Goal: Communication & Community: Answer question/provide support

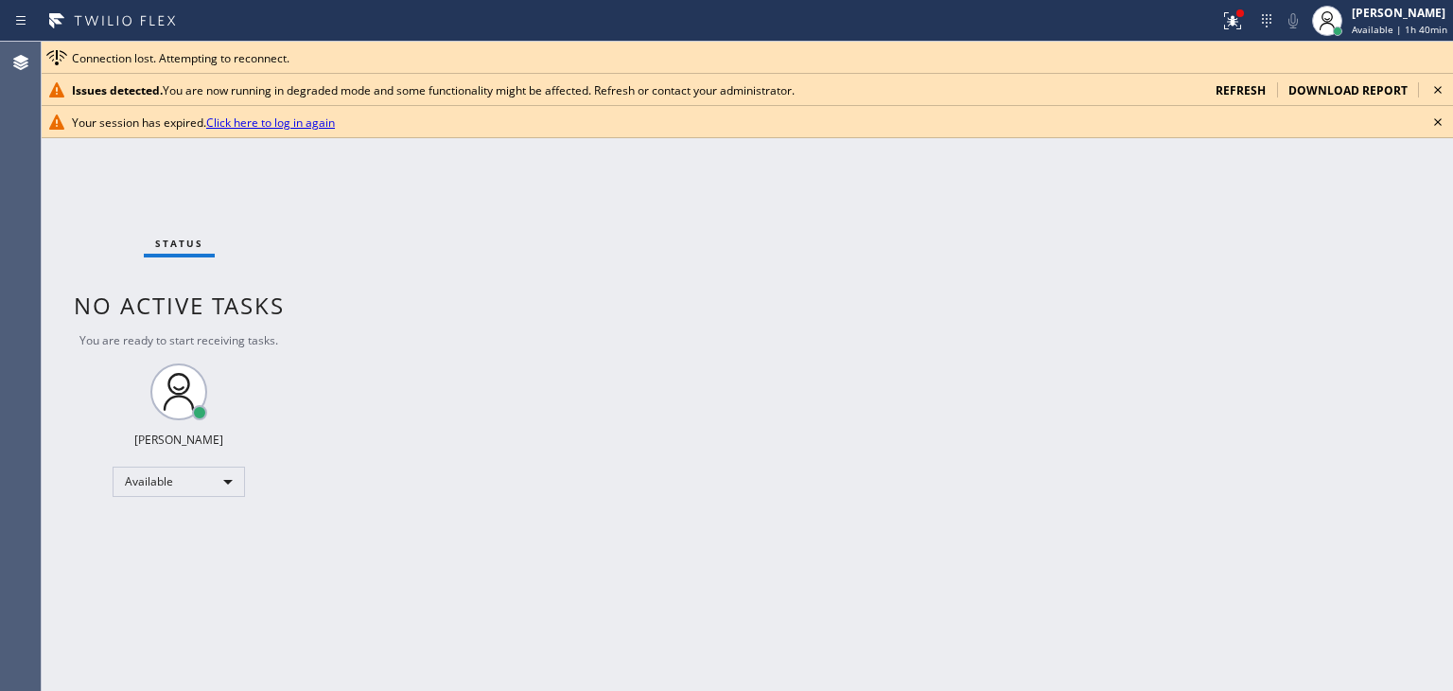
scroll to position [66, 0]
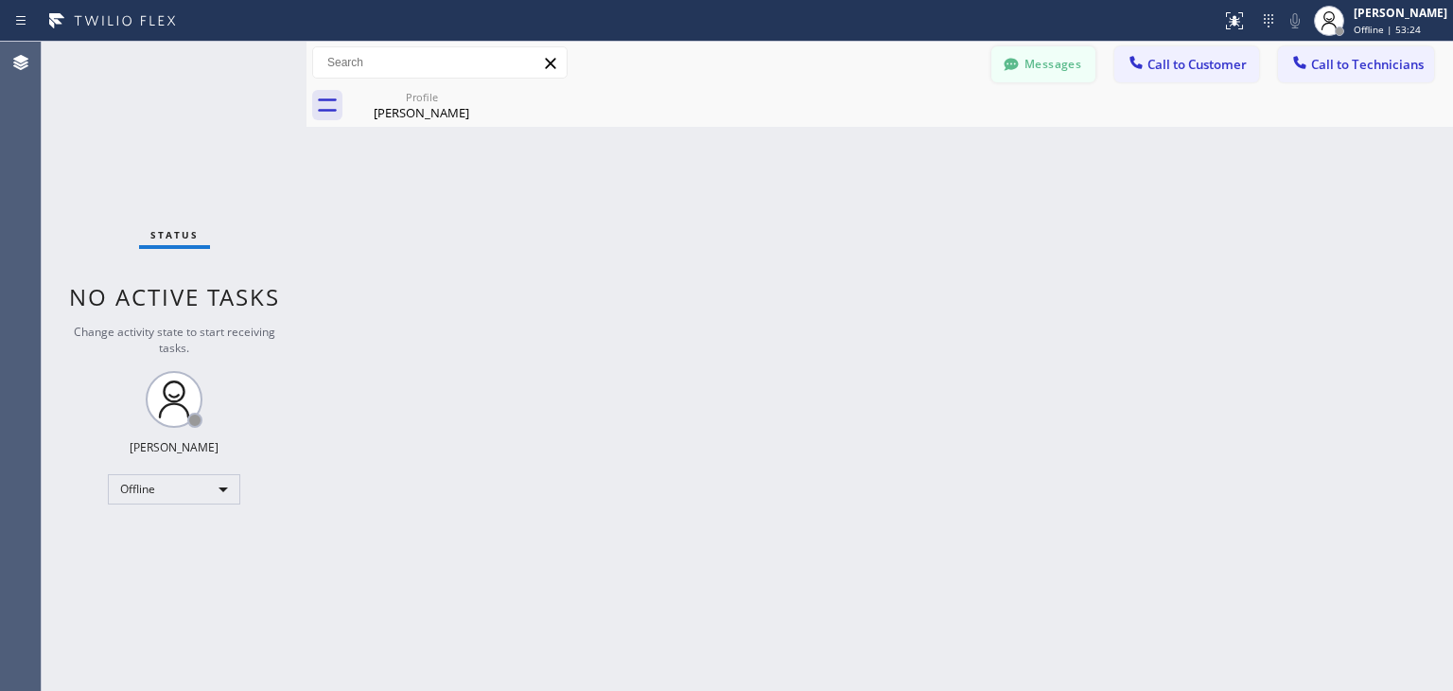
click at [1048, 66] on button "Messages" at bounding box center [1044, 64] width 104 height 36
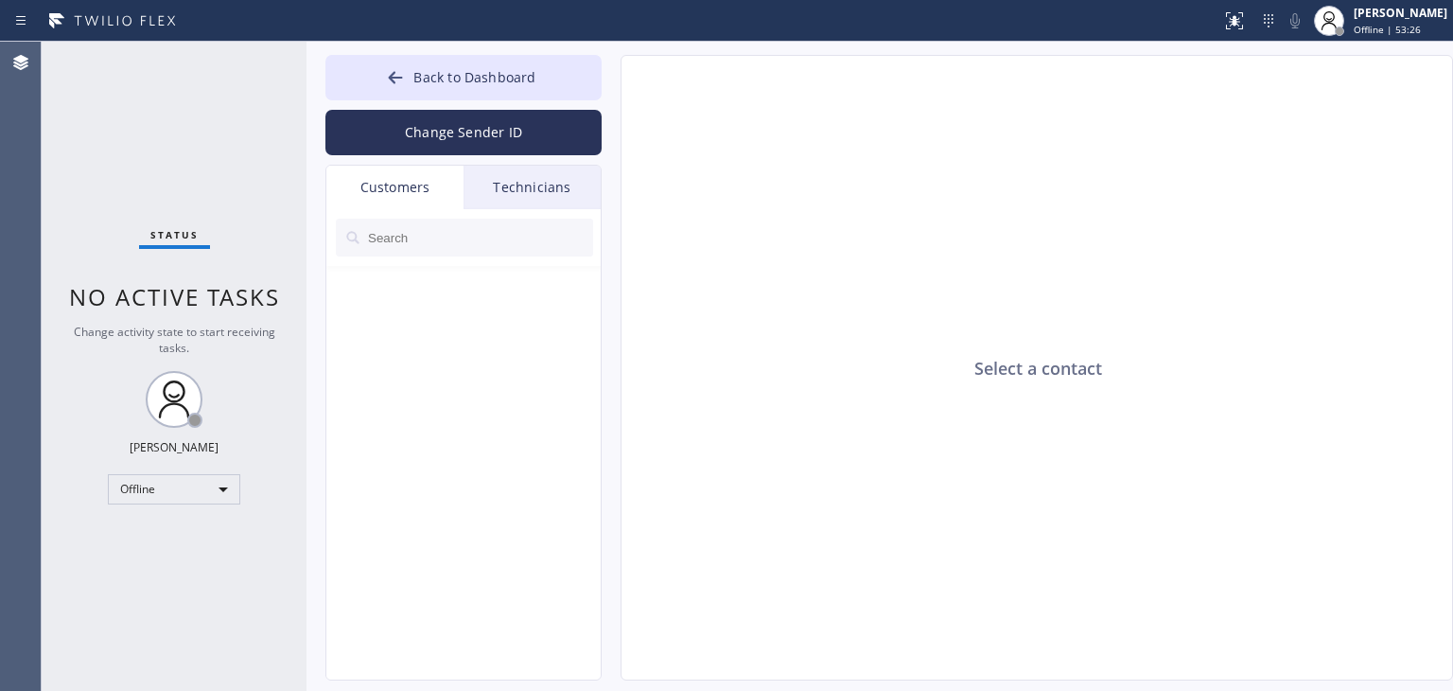
click at [500, 251] on input "text" at bounding box center [479, 238] width 227 height 38
click at [543, 180] on div "Technicians" at bounding box center [532, 188] width 137 height 44
click at [568, 93] on button "Back to Dashboard" at bounding box center [464, 77] width 276 height 45
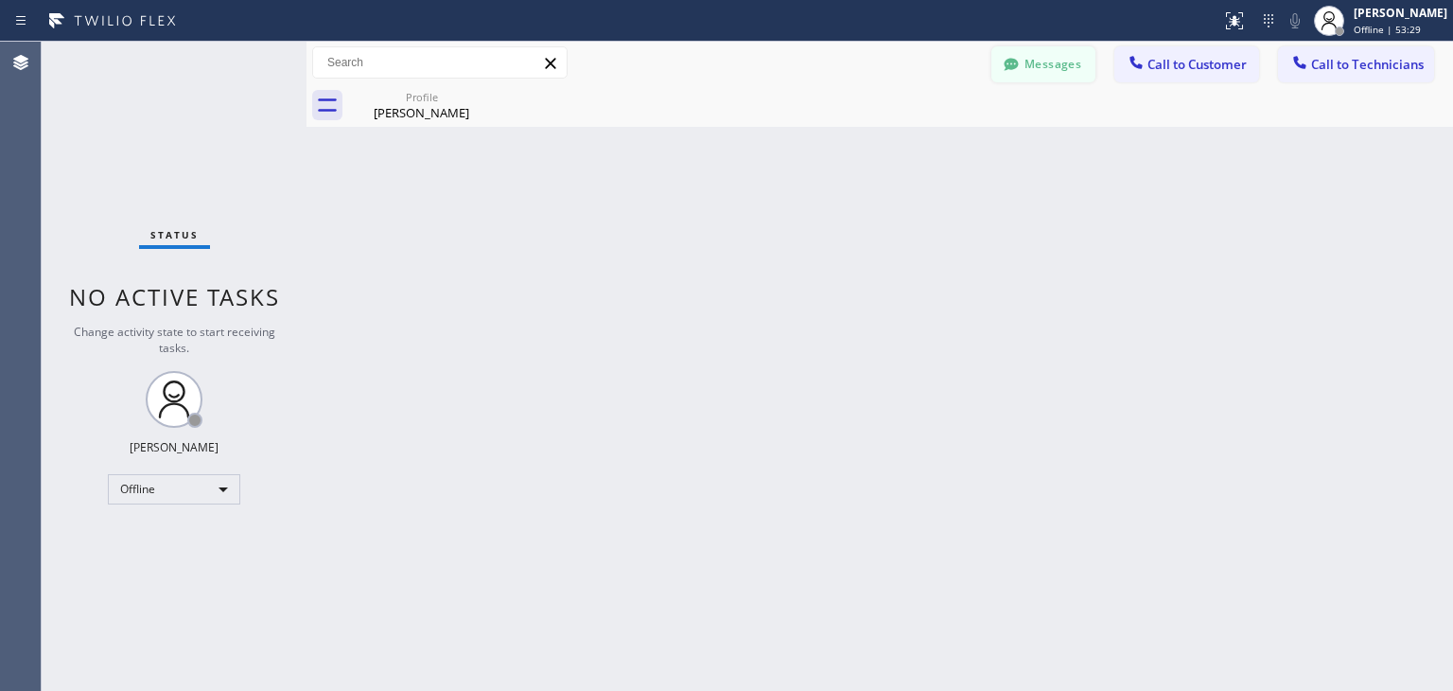
click at [1029, 54] on button "Messages" at bounding box center [1044, 64] width 104 height 36
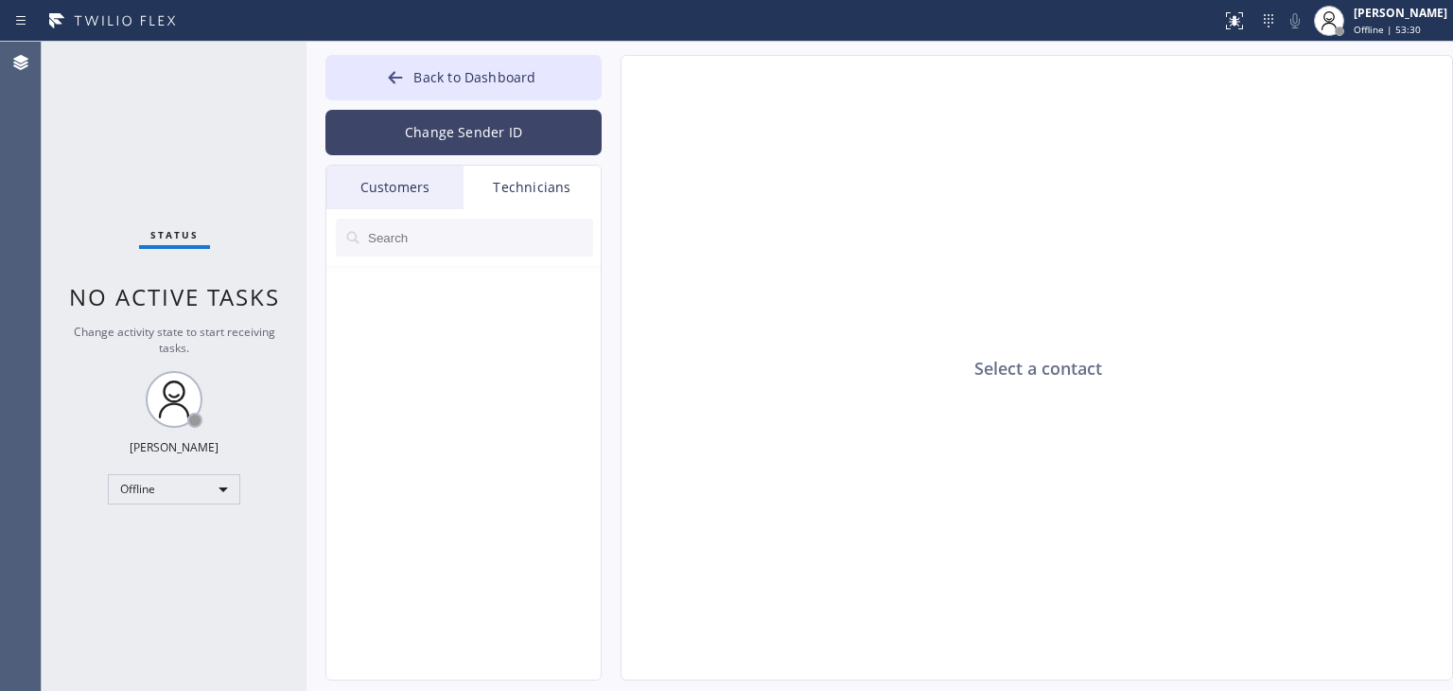
click at [495, 149] on button "Change Sender ID" at bounding box center [464, 132] width 276 height 45
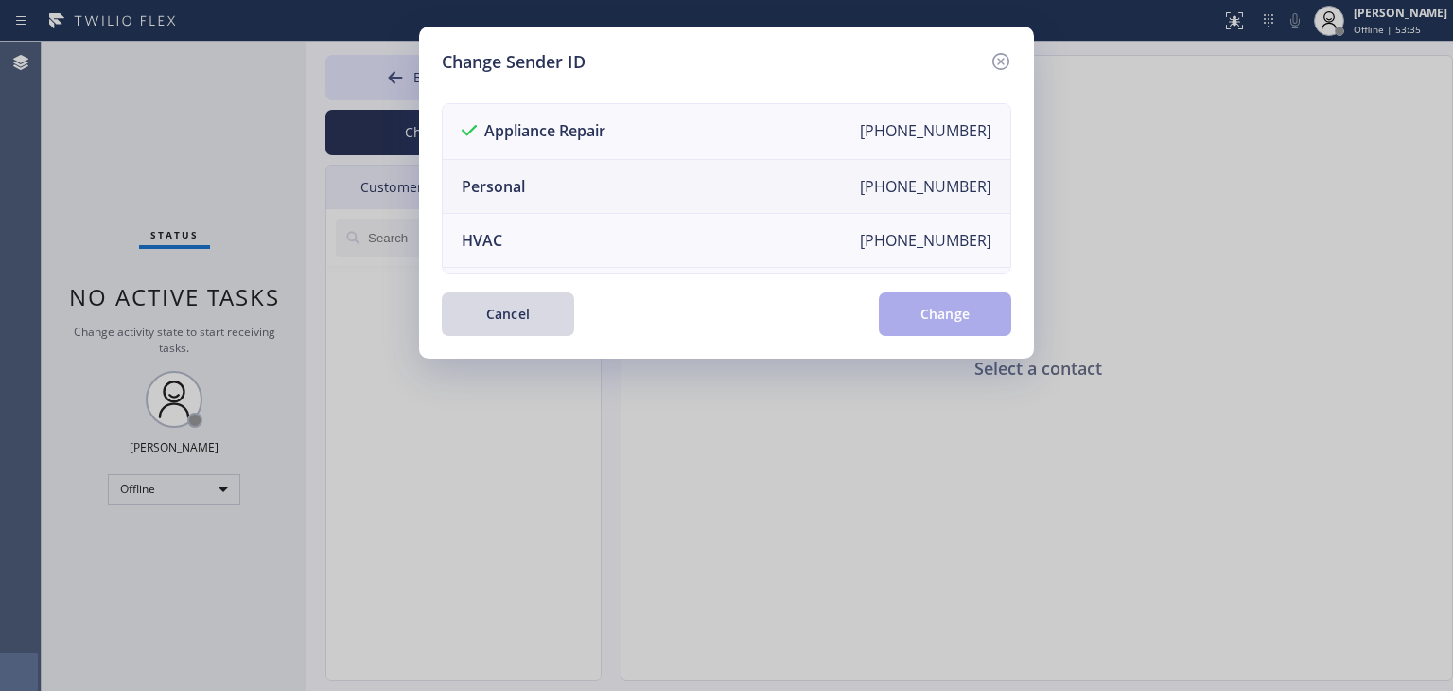
click at [747, 172] on li "Personal +12135102748" at bounding box center [727, 187] width 568 height 54
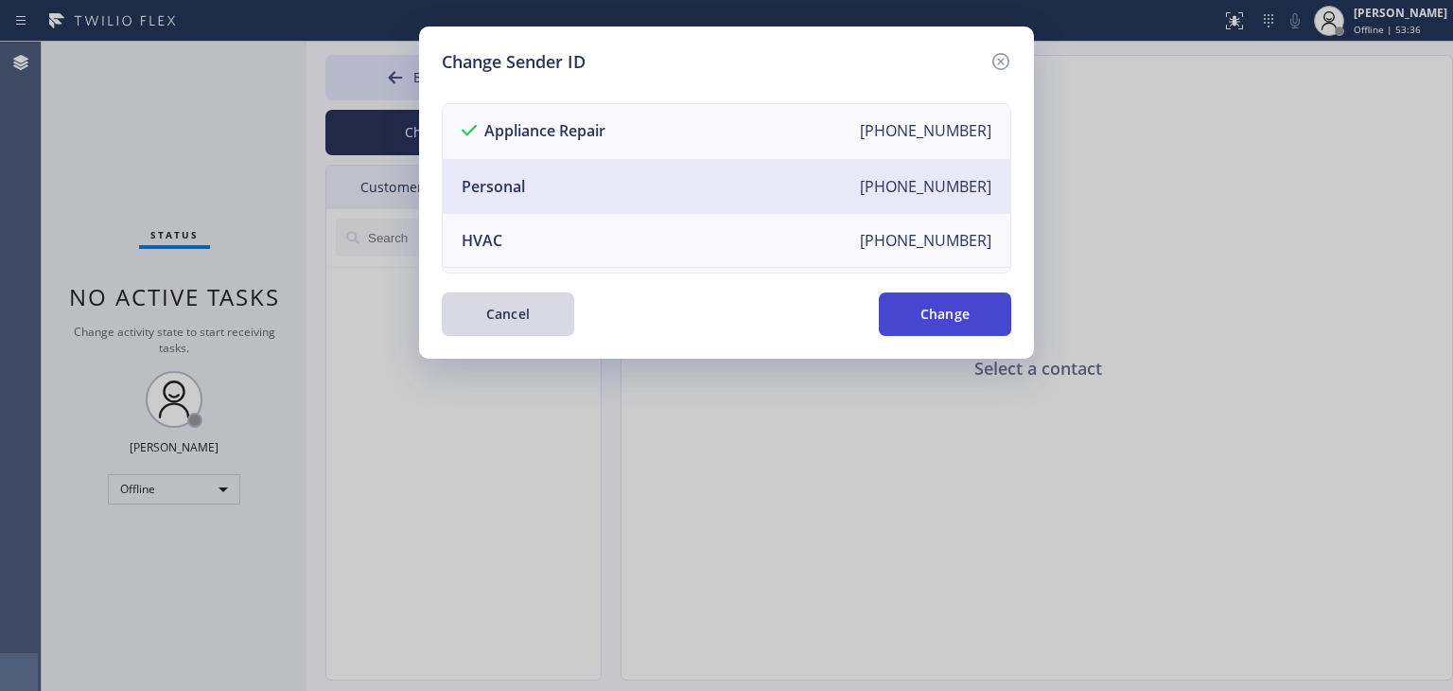
click at [925, 329] on button "Change" at bounding box center [945, 314] width 132 height 44
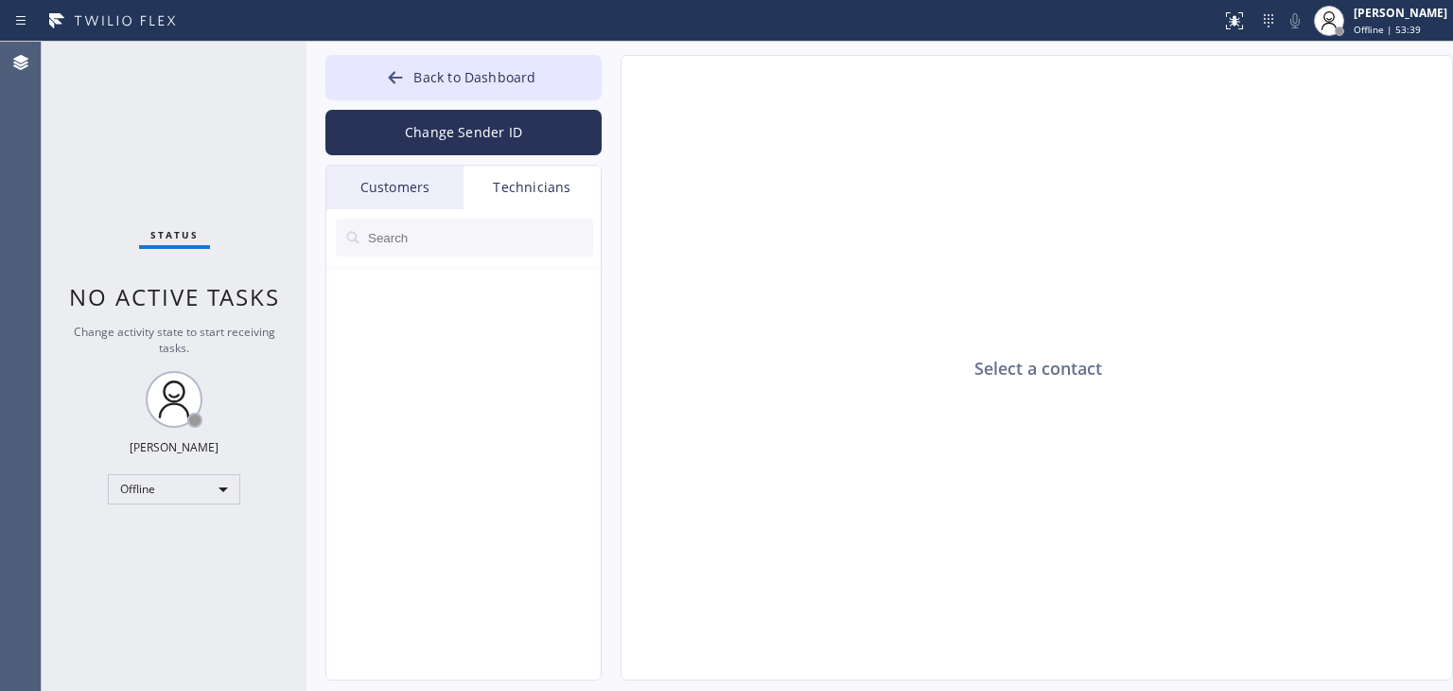
click at [460, 193] on div "Customers" at bounding box center [394, 188] width 137 height 44
click at [530, 198] on div "Technicians" at bounding box center [532, 188] width 137 height 44
click at [579, 88] on button "Back to Dashboard" at bounding box center [464, 77] width 276 height 45
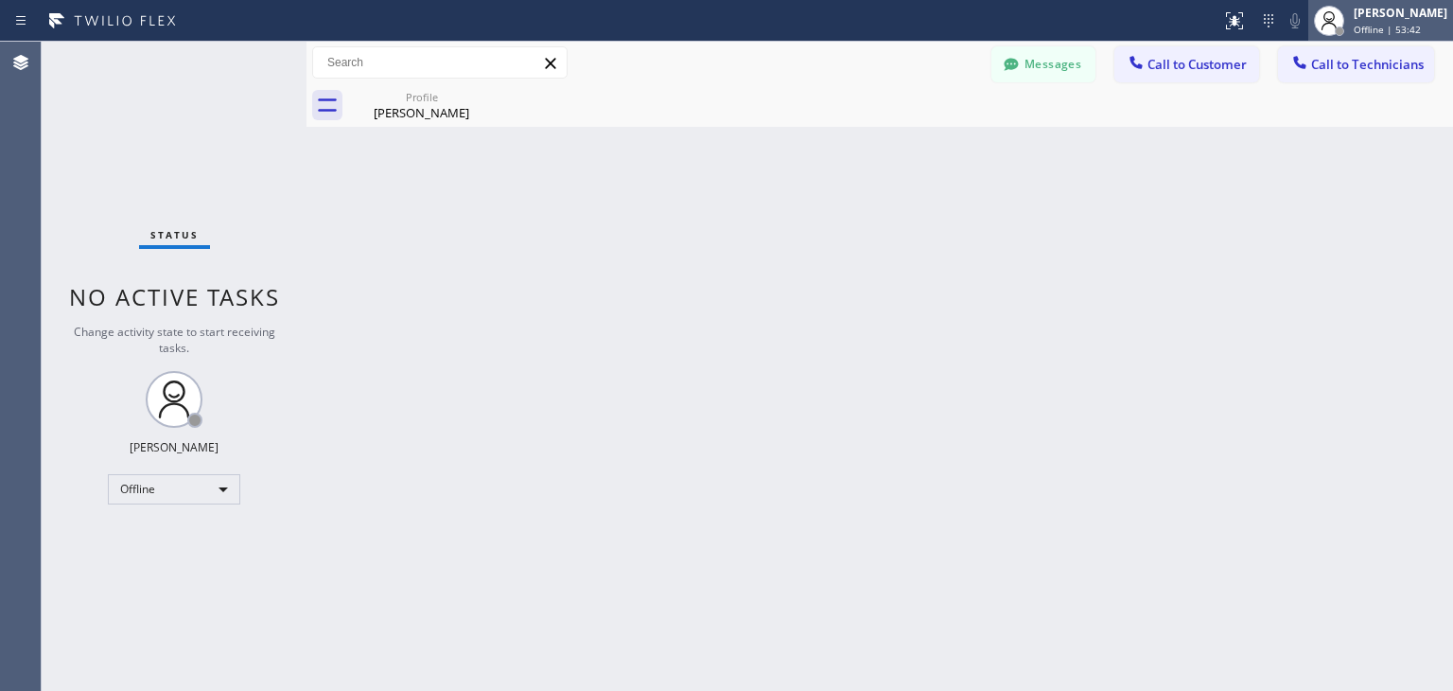
click at [1387, 19] on div "[PERSON_NAME]" at bounding box center [1401, 13] width 94 height 16
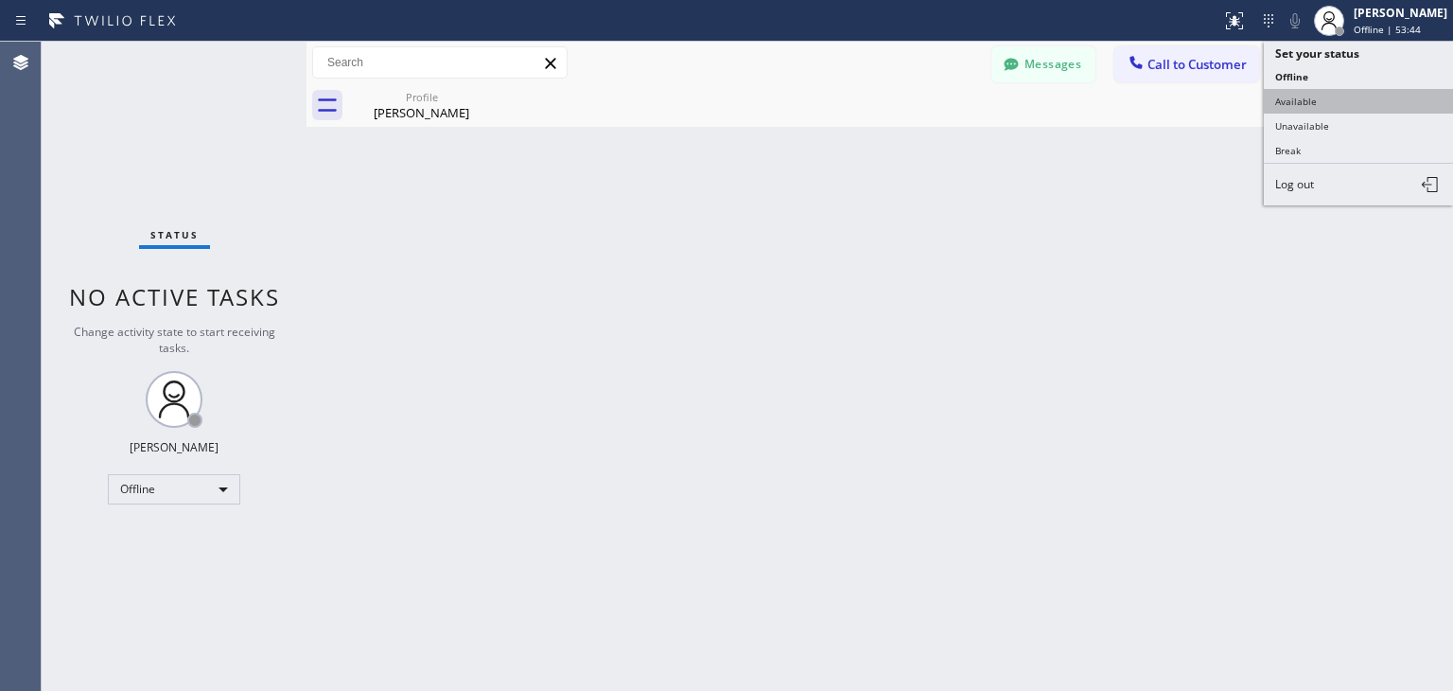
click at [1359, 93] on button "Available" at bounding box center [1358, 101] width 189 height 25
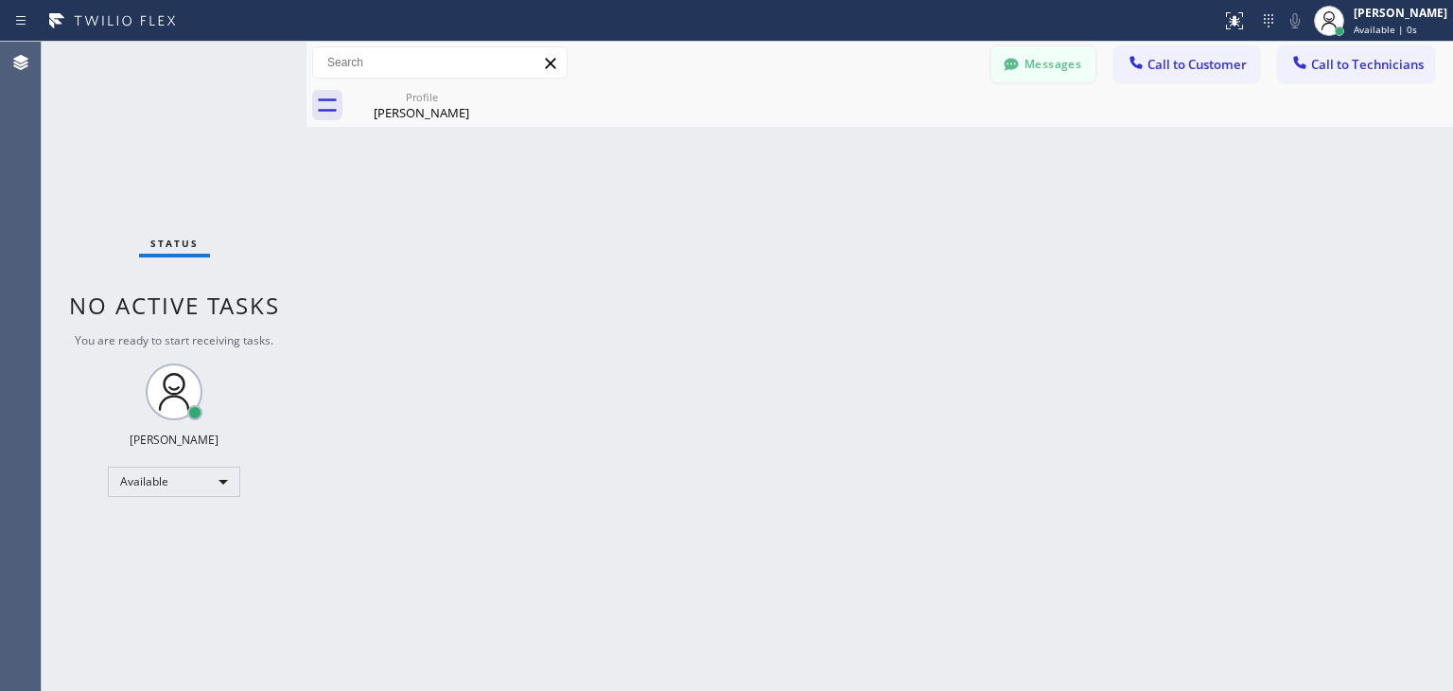
click at [1014, 70] on icon at bounding box center [1011, 64] width 19 height 19
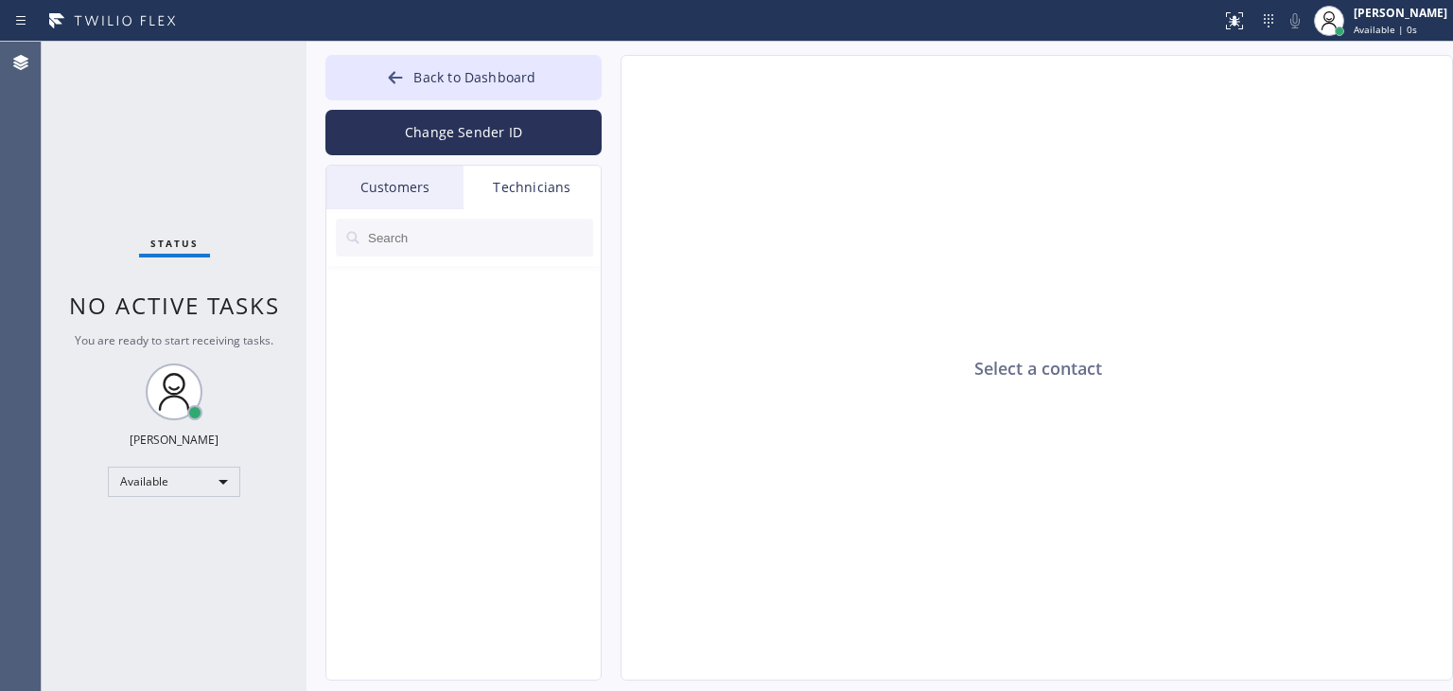
click at [431, 191] on div "Customers" at bounding box center [394, 188] width 137 height 44
click at [451, 237] on input "text" at bounding box center [479, 238] width 227 height 38
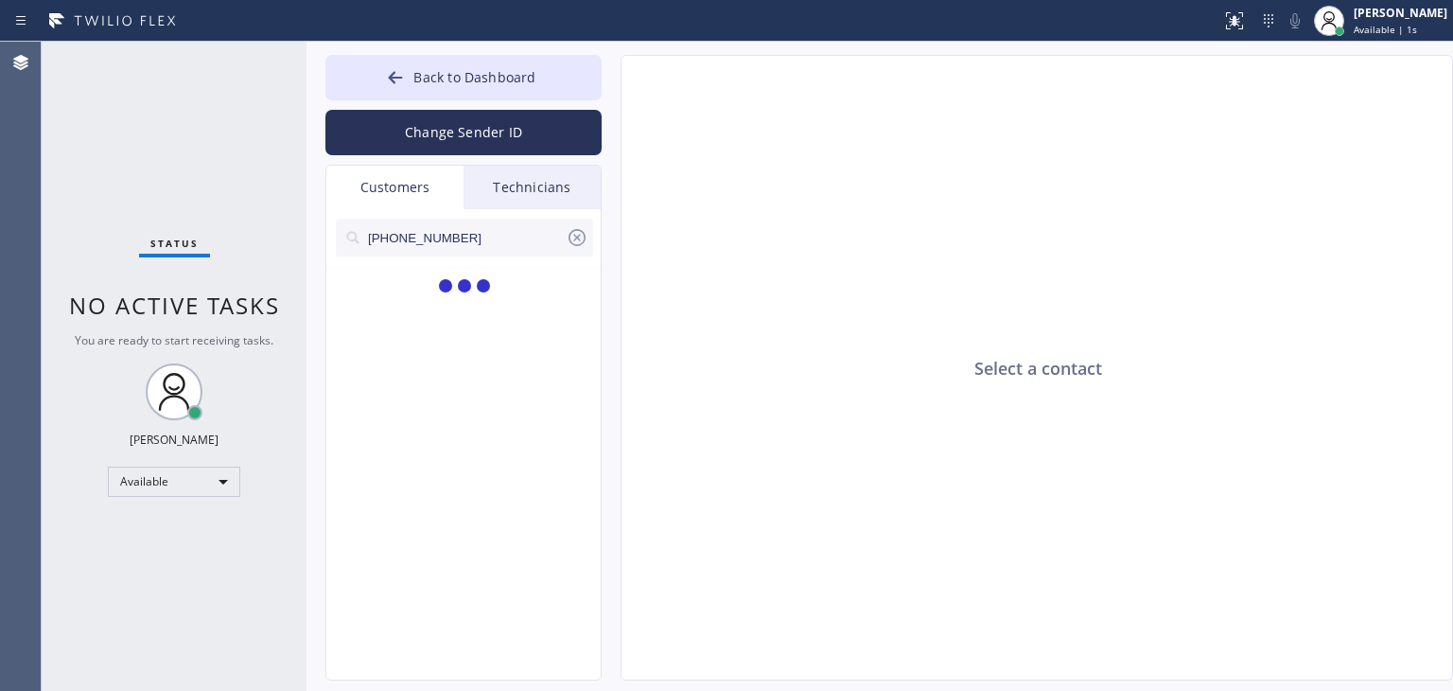
click at [451, 237] on input "(650) 204-0662" at bounding box center [466, 238] width 200 height 38
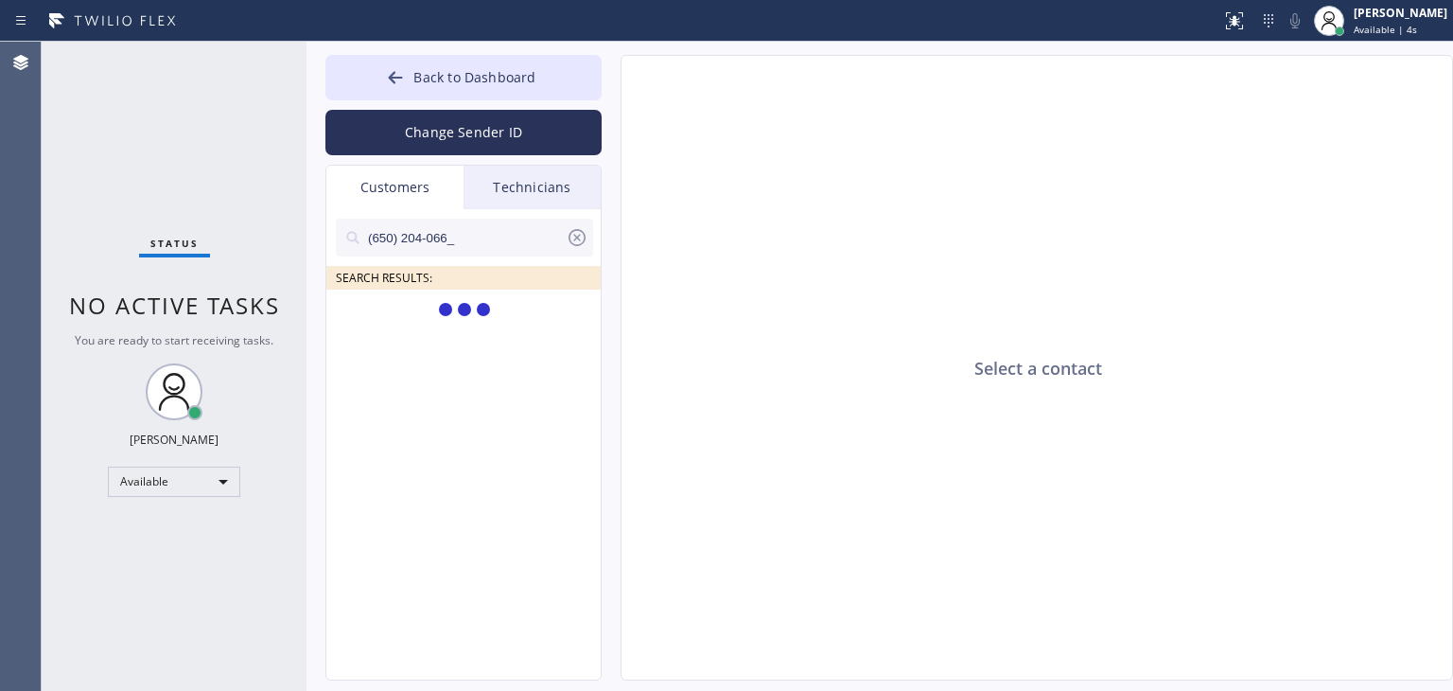
click at [481, 240] on input "(650) 204-066_" at bounding box center [466, 238] width 200 height 38
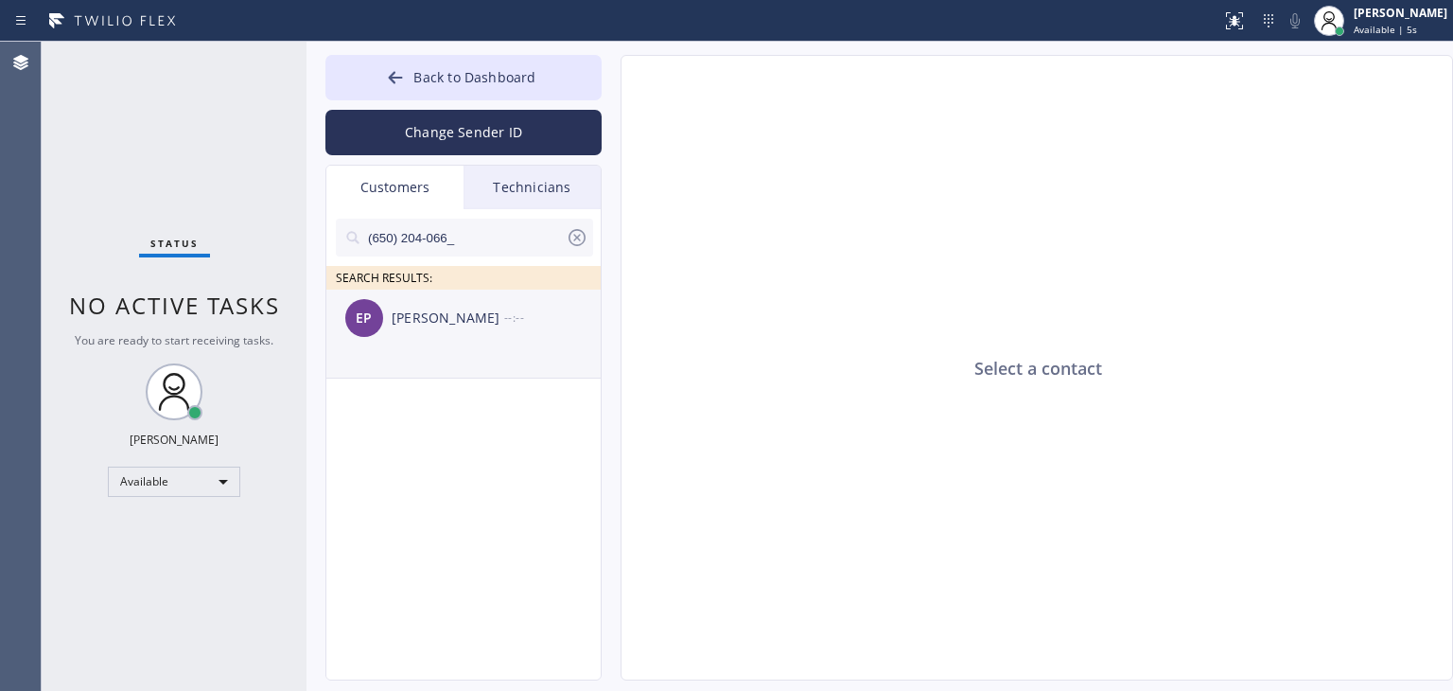
click at [484, 330] on div "EP Elly Pearson --:--" at bounding box center [464, 318] width 276 height 57
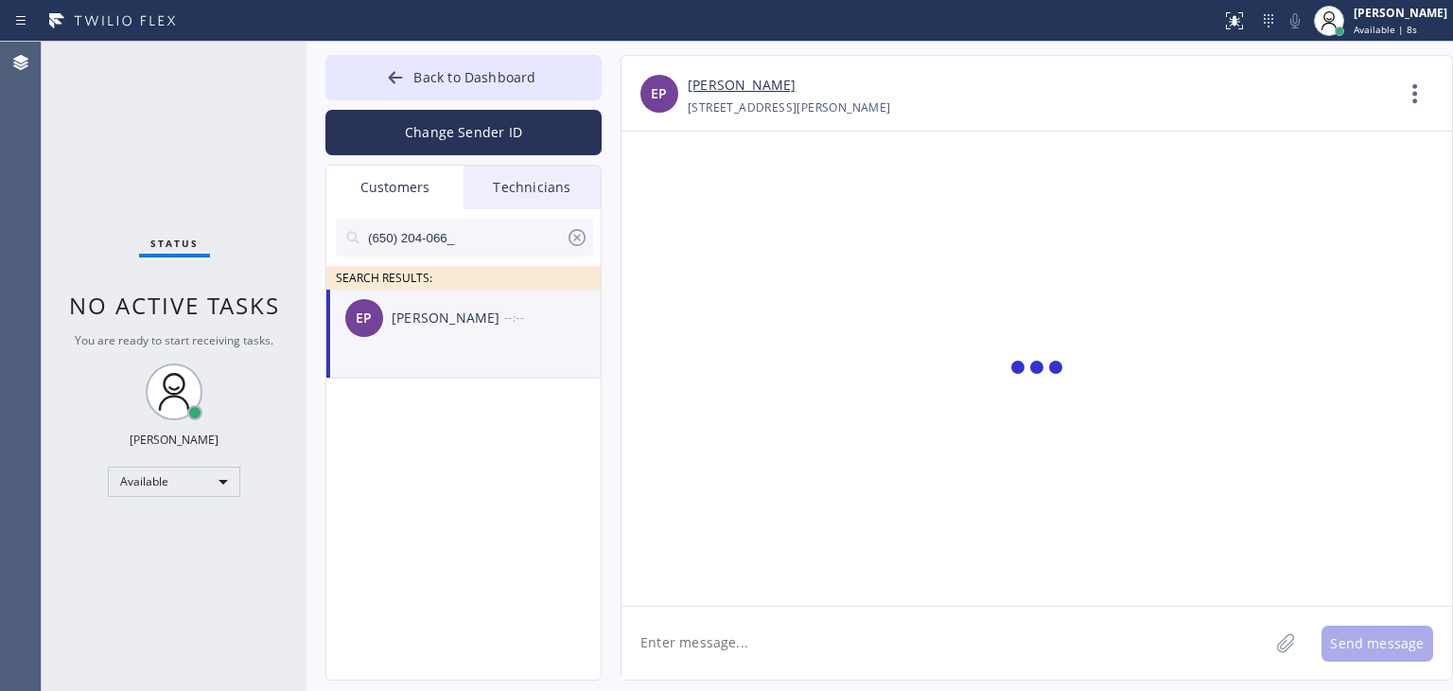
click at [807, 642] on textarea at bounding box center [945, 643] width 647 height 73
type textarea "h"
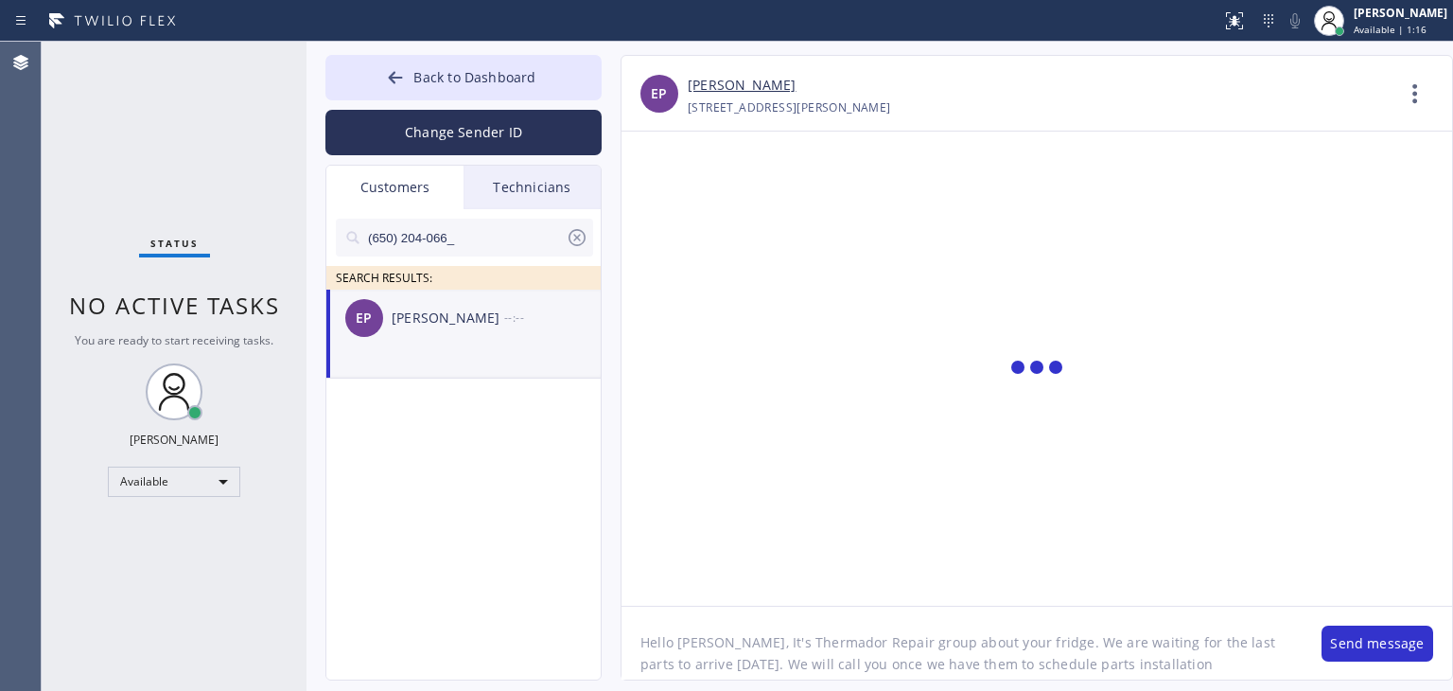
scroll to position [15, 0]
click at [701, 650] on textarea "Hello Elly, It's Thermador Repair group about your fridge. We are waiting for t…" at bounding box center [962, 643] width 681 height 73
click at [866, 672] on textarea "Hello Elly, It's Thermador Repair group about your fridge. We are waiting for t…" at bounding box center [962, 643] width 681 height 73
click at [912, 672] on textarea "Hello Elly, It's Thermador Repair group about your fridge. We are waiting for t…" at bounding box center [962, 643] width 681 height 73
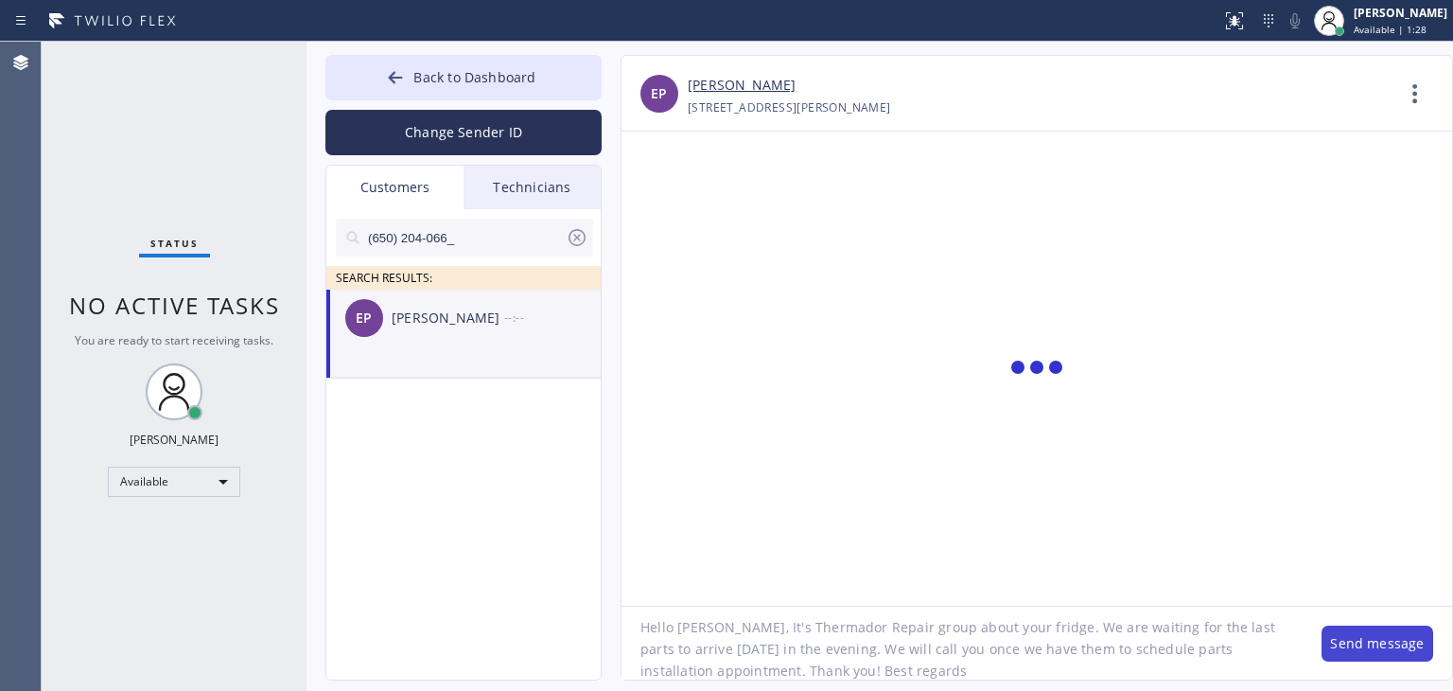
type textarea "Hello Elly, It's Thermador Repair group about your fridge. We are waiting for t…"
click at [1346, 652] on button "Send message" at bounding box center [1378, 643] width 112 height 36
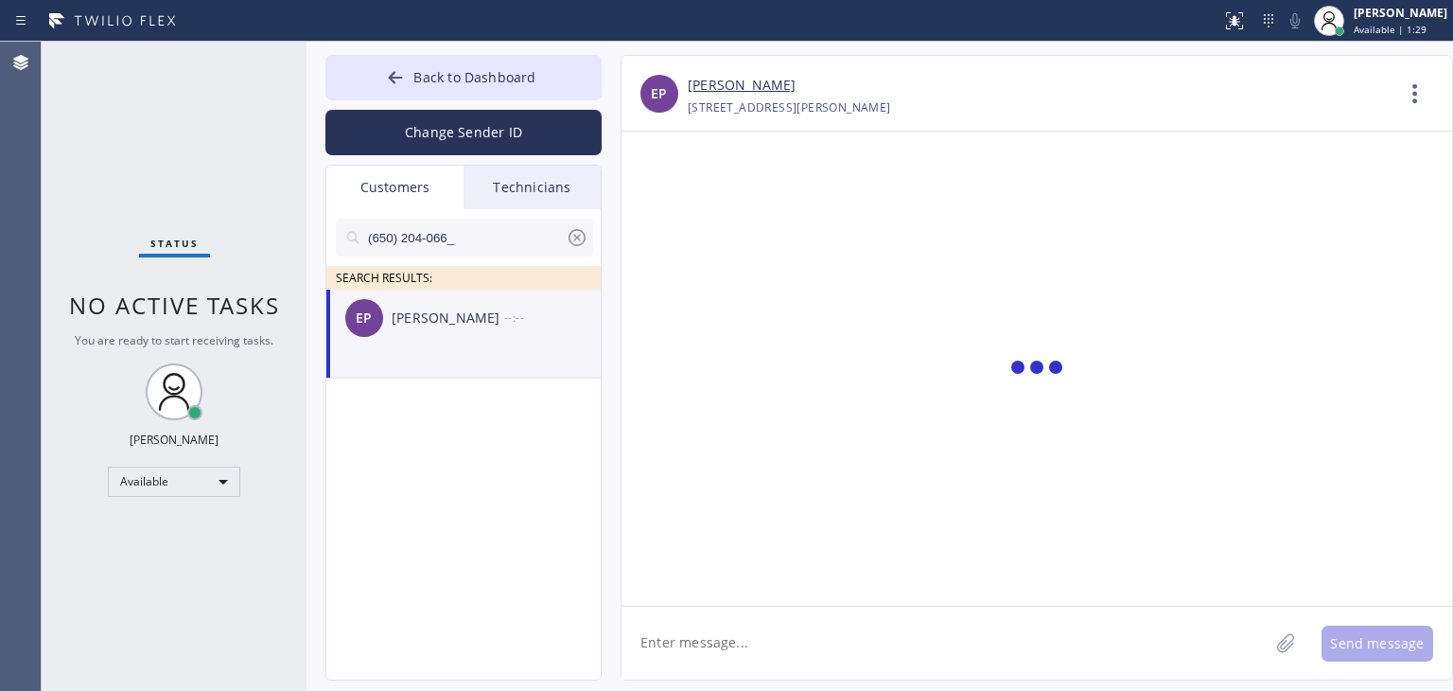
scroll to position [0, 0]
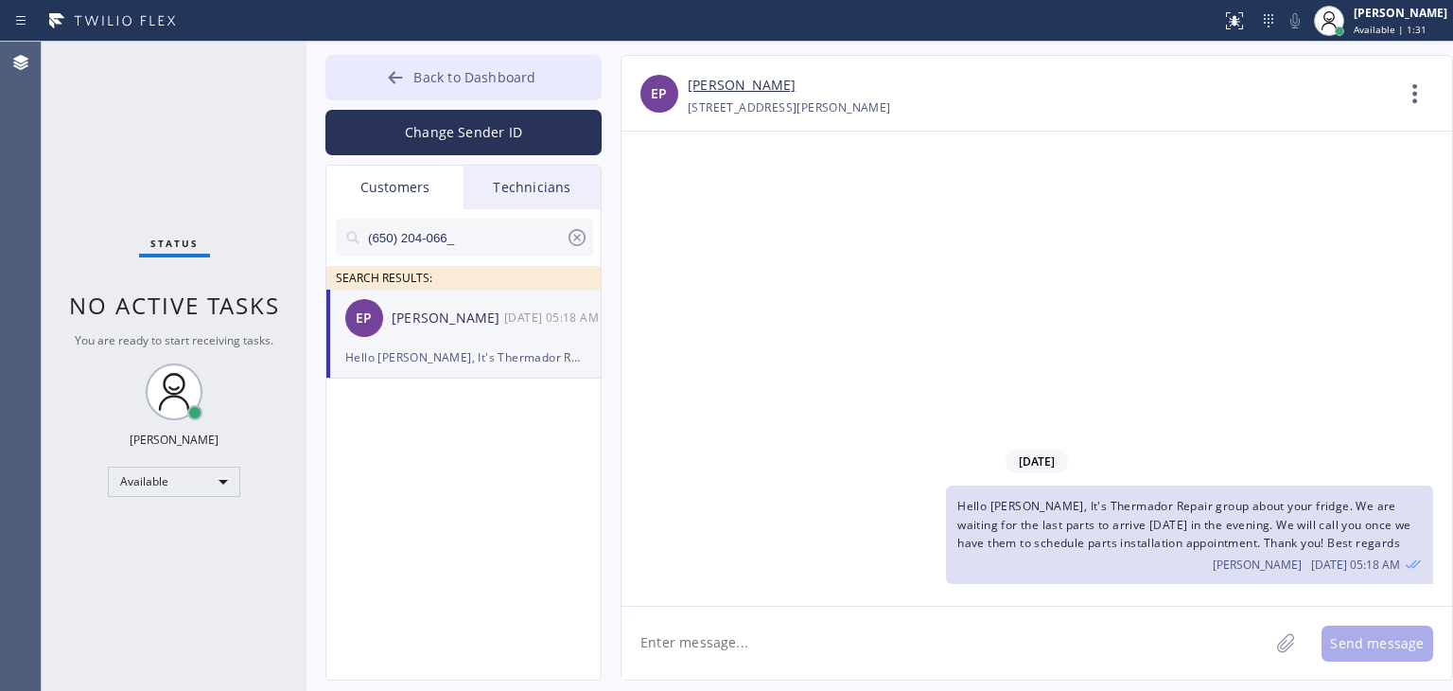
click at [540, 78] on button "Back to Dashboard" at bounding box center [464, 77] width 276 height 45
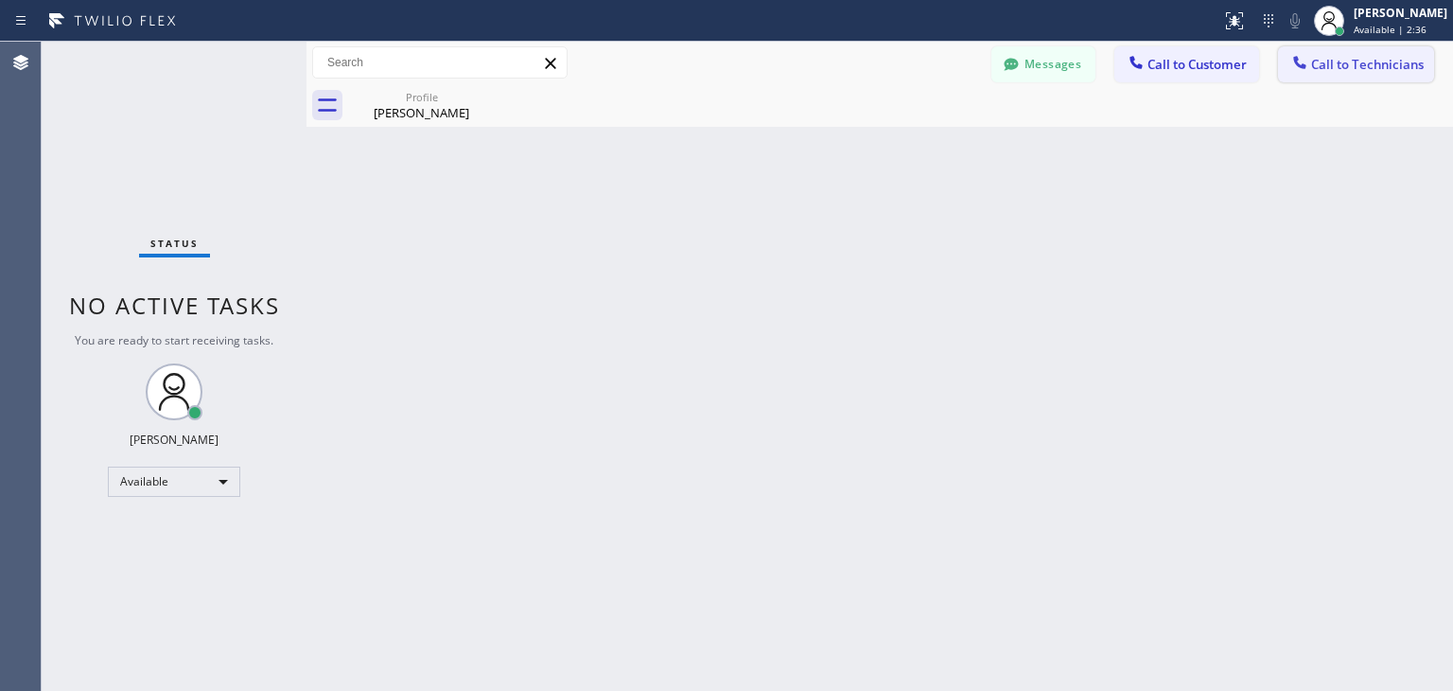
click at [1357, 58] on span "Call to Technicians" at bounding box center [1367, 64] width 113 height 17
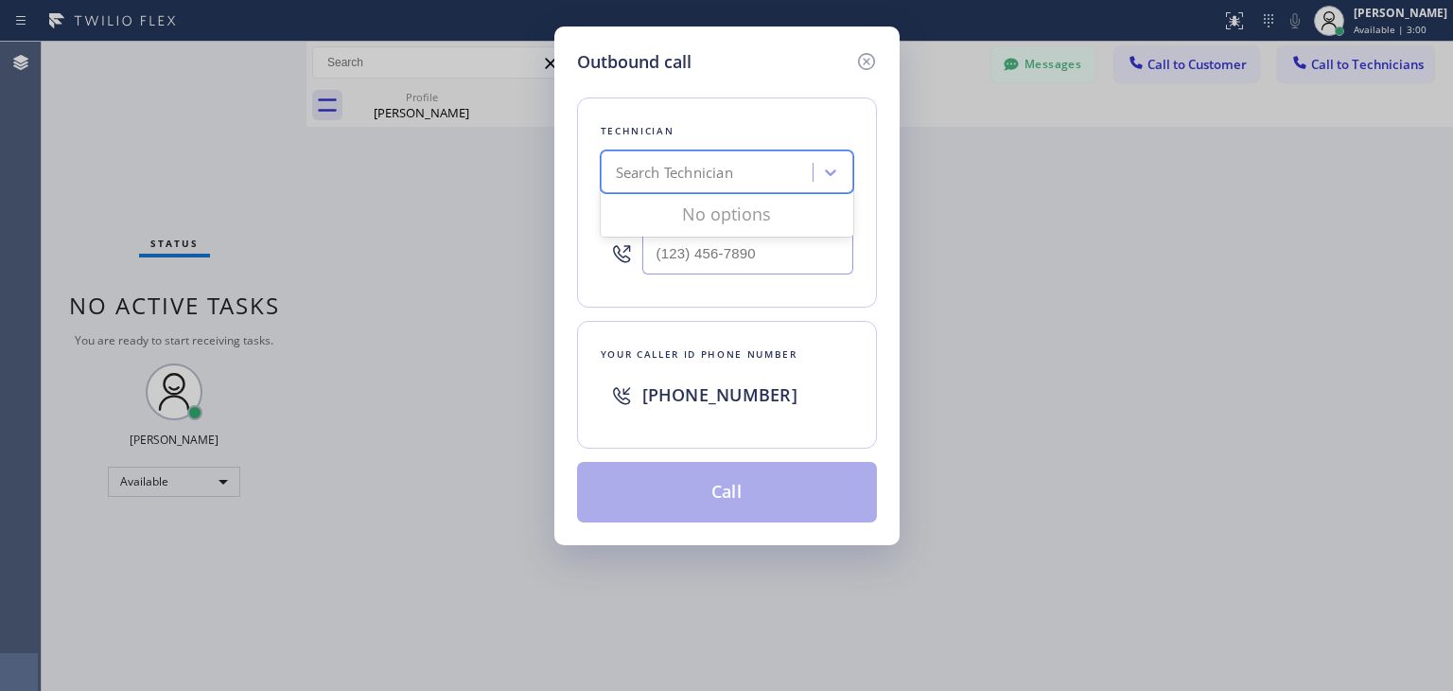
click at [696, 156] on div "Search Technician" at bounding box center [710, 172] width 206 height 33
type input "artem"
click at [749, 205] on div "Artem Popov" at bounding box center [727, 212] width 253 height 34
type input "(509) 370-5383"
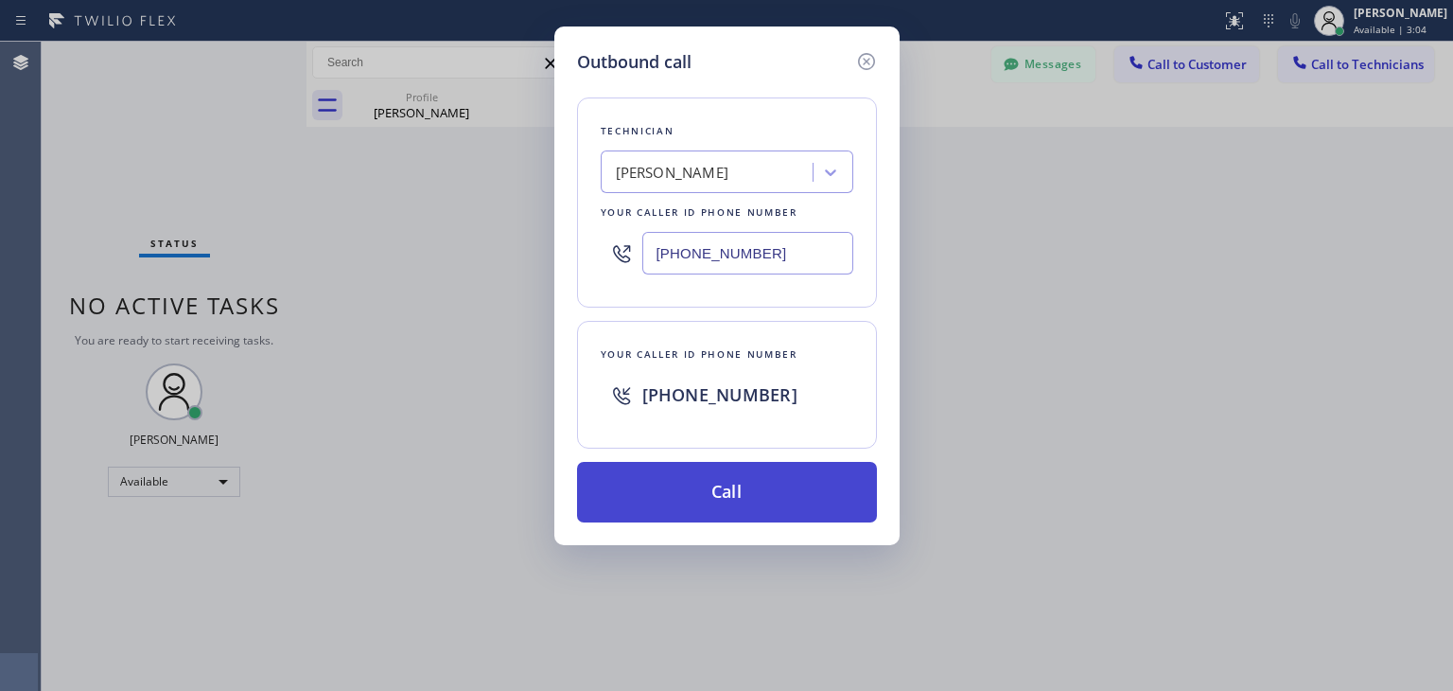
click at [724, 482] on button "Call" at bounding box center [727, 492] width 300 height 61
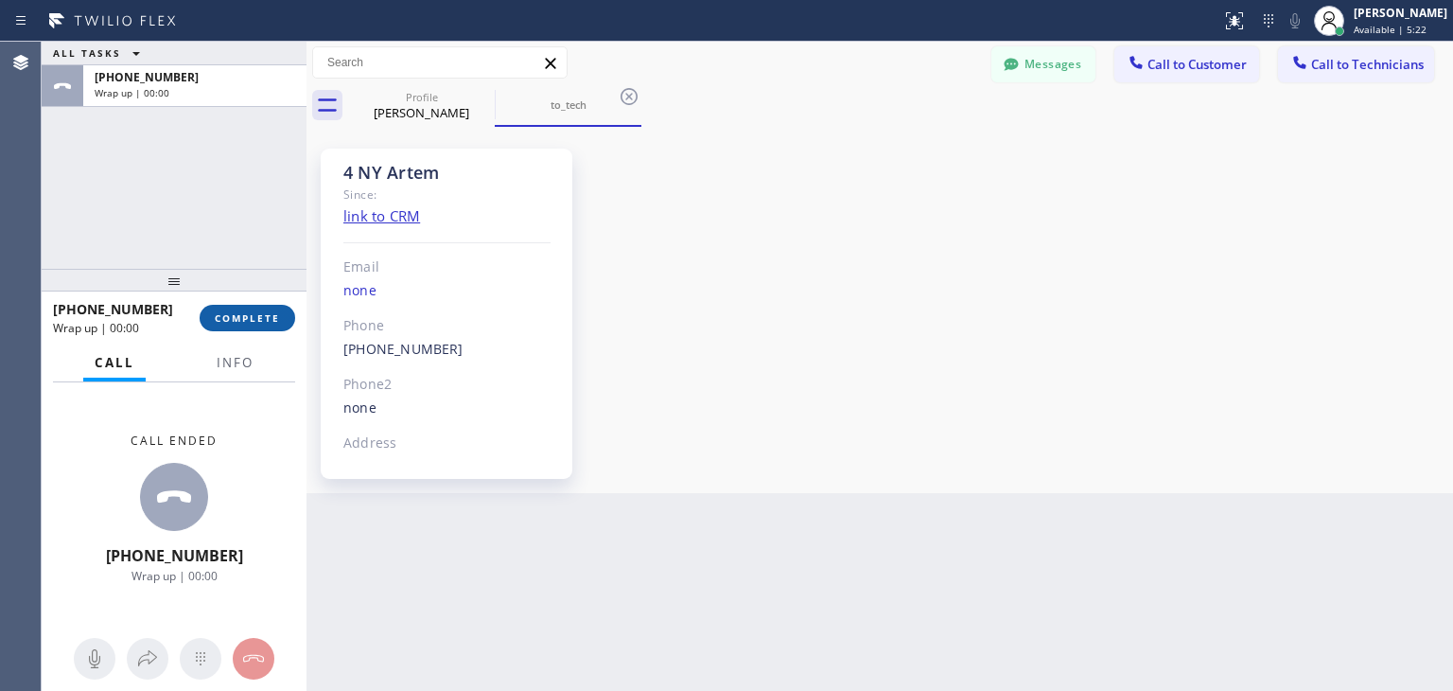
click at [262, 330] on button "COMPLETE" at bounding box center [248, 318] width 96 height 26
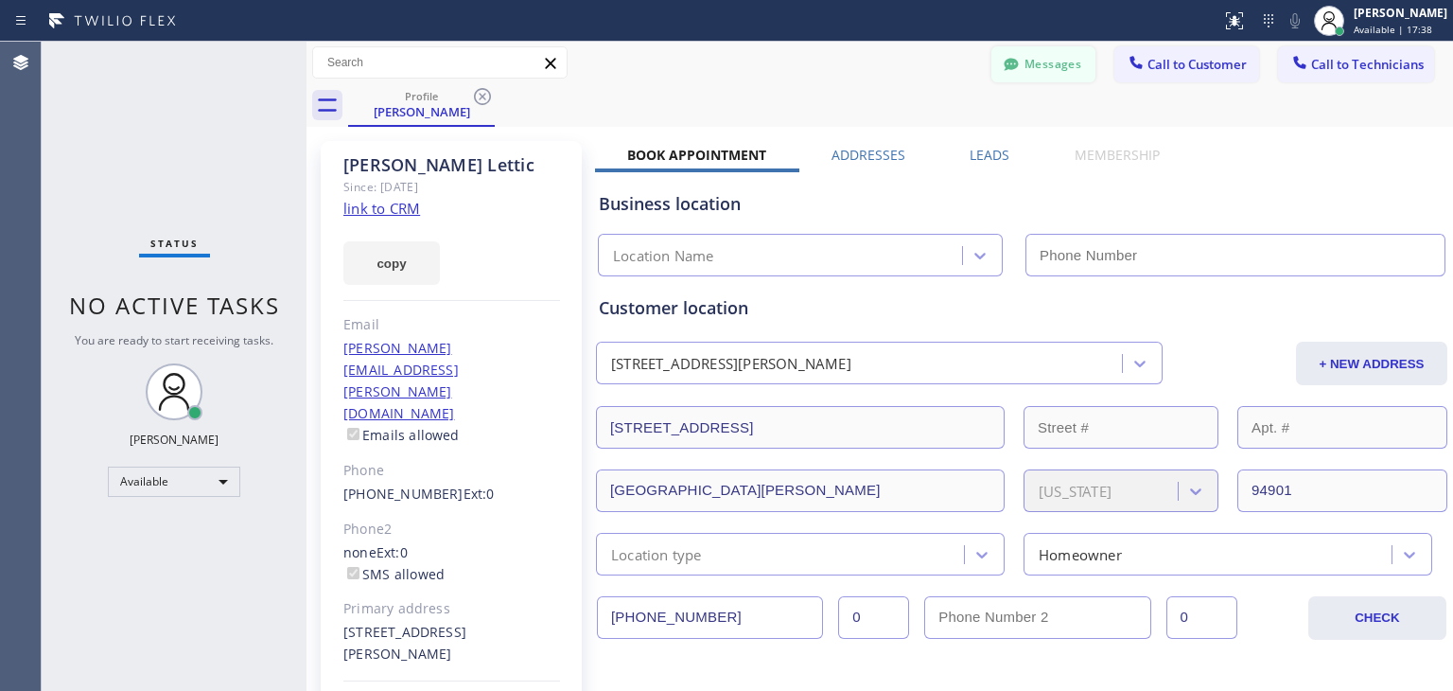
click at [1004, 76] on div at bounding box center [1011, 66] width 23 height 23
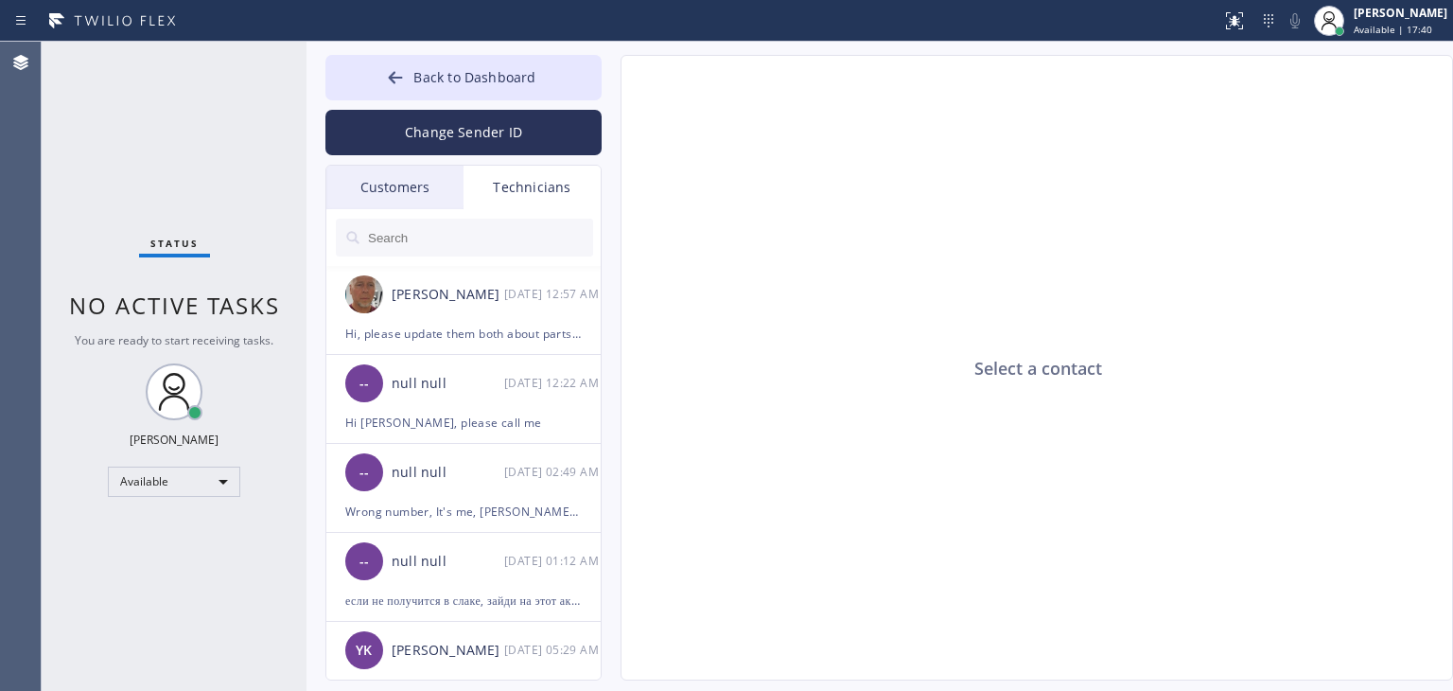
click at [425, 186] on div "Customers" at bounding box center [394, 188] width 137 height 44
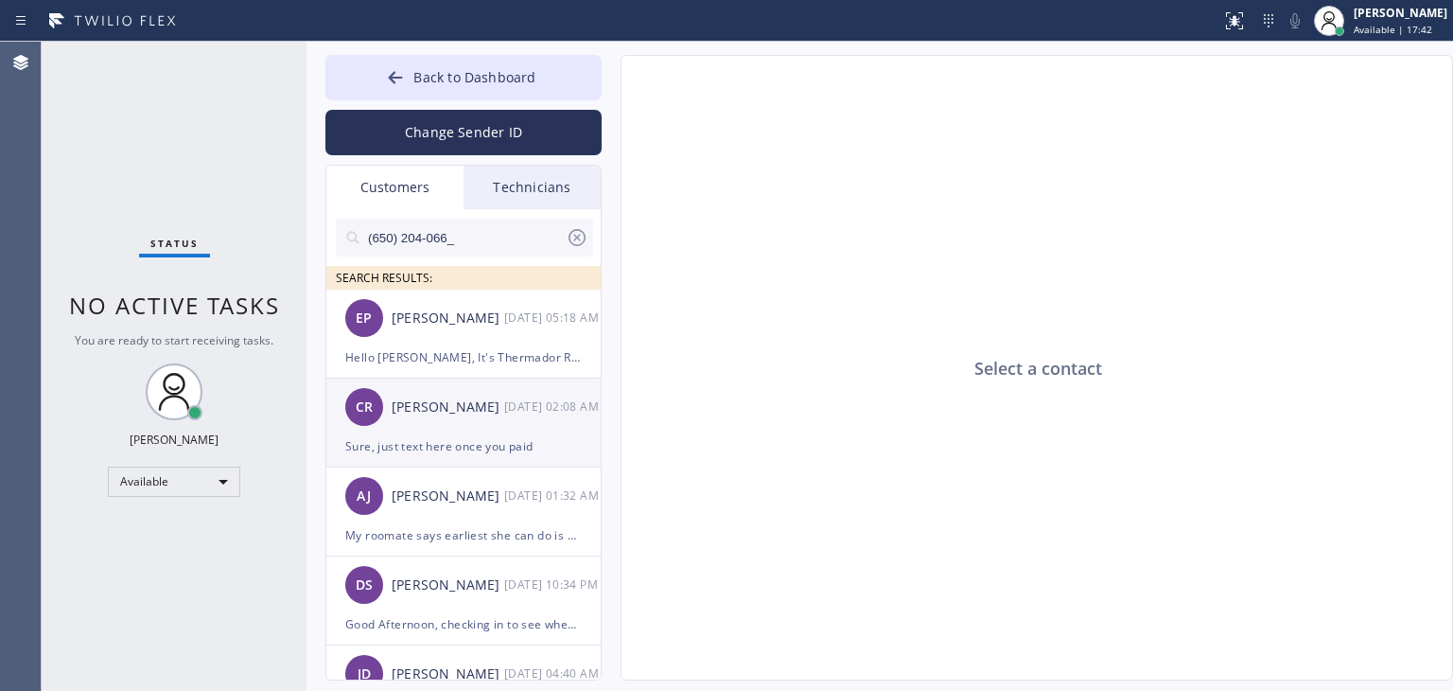
click at [516, 409] on div "09/24 02:08 AM" at bounding box center [553, 407] width 98 height 22
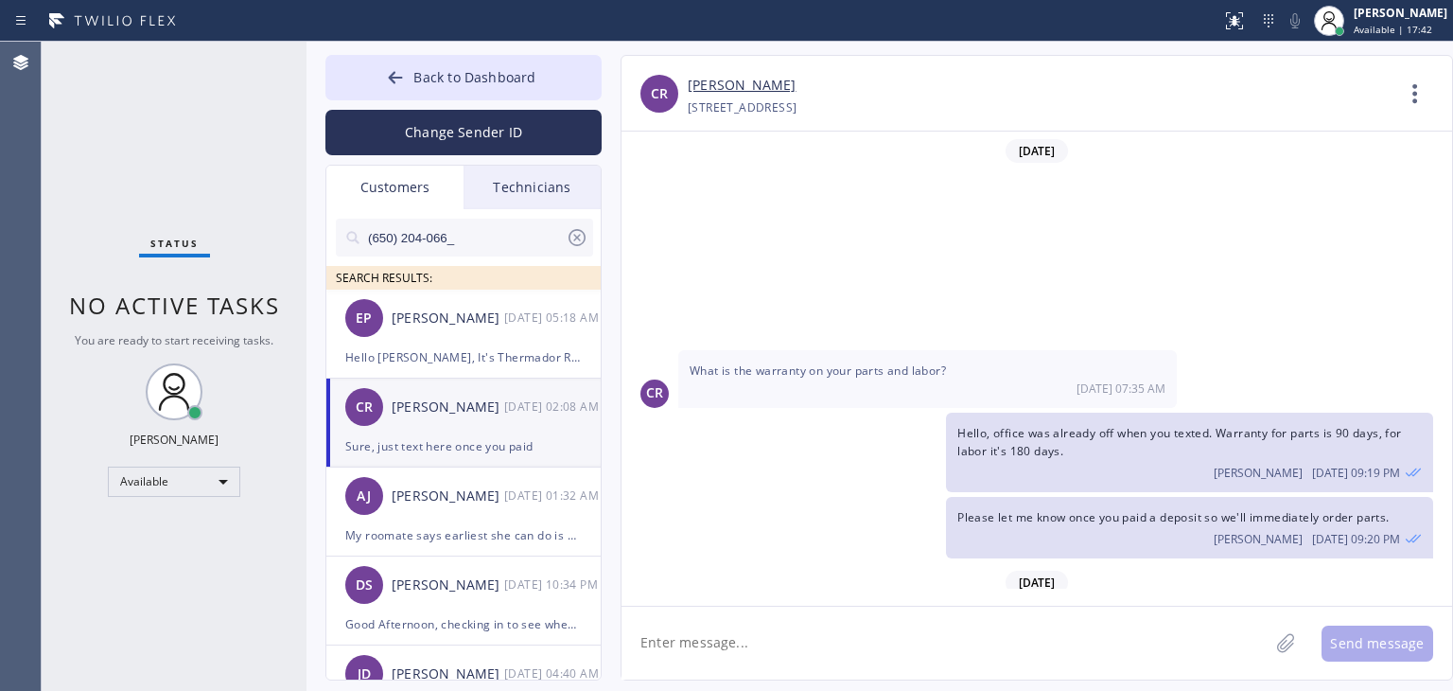
scroll to position [241, 0]
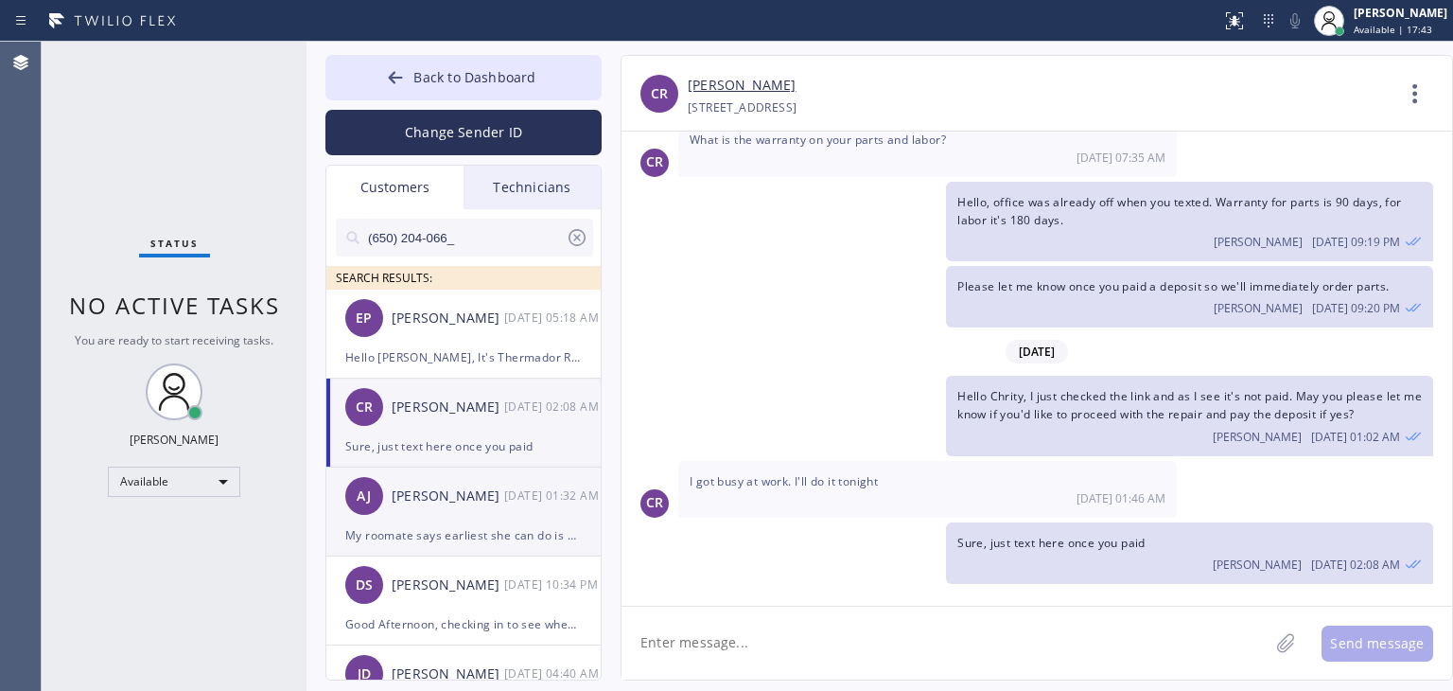
click at [481, 517] on div "AJ Aryele Jackson 09/24 01:32 AM" at bounding box center [464, 495] width 276 height 57
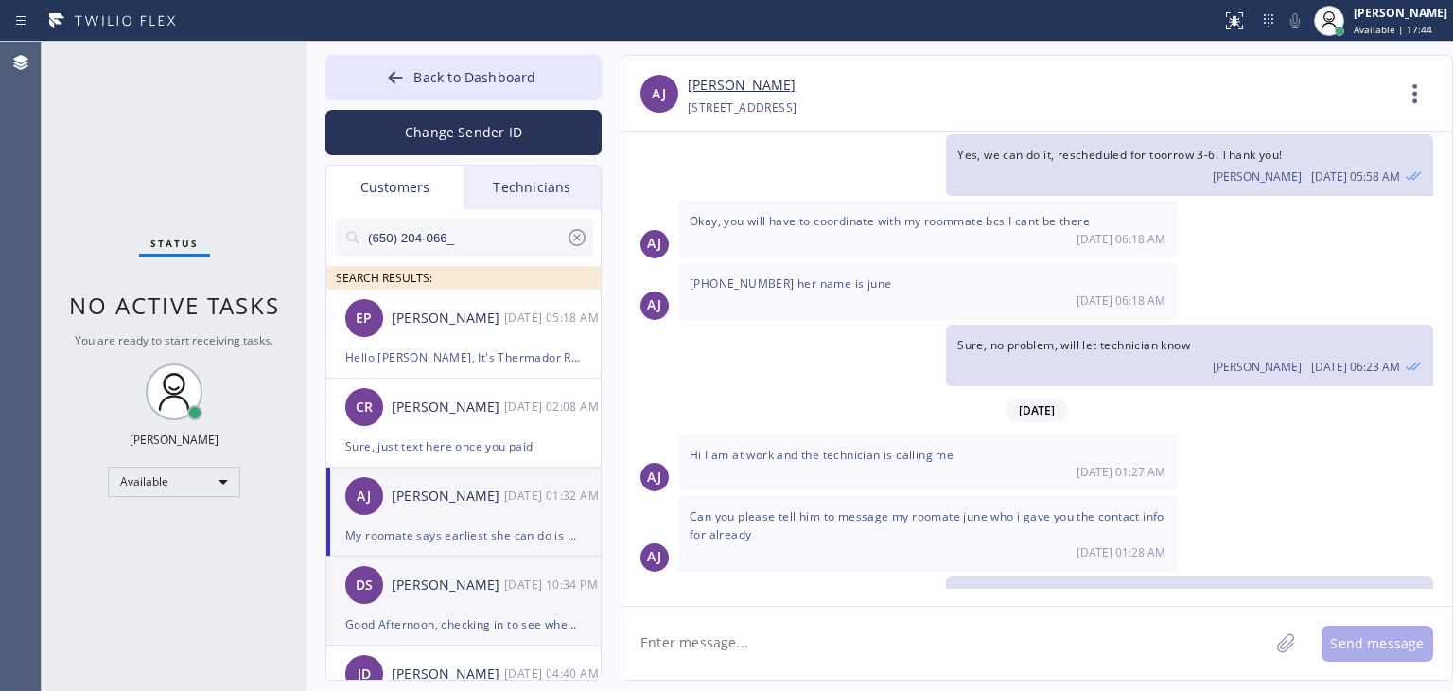
scroll to position [345, 0]
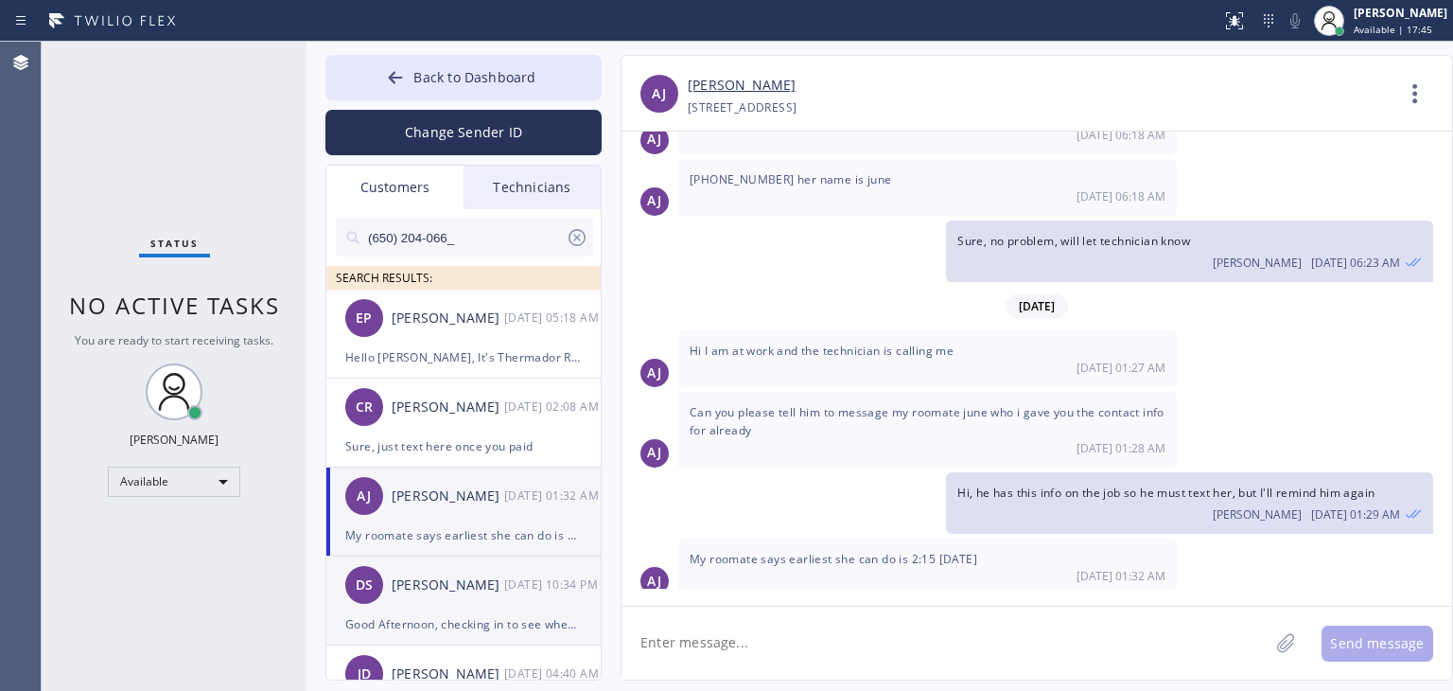
click at [519, 587] on div "09/23 10:34 PM" at bounding box center [553, 584] width 98 height 22
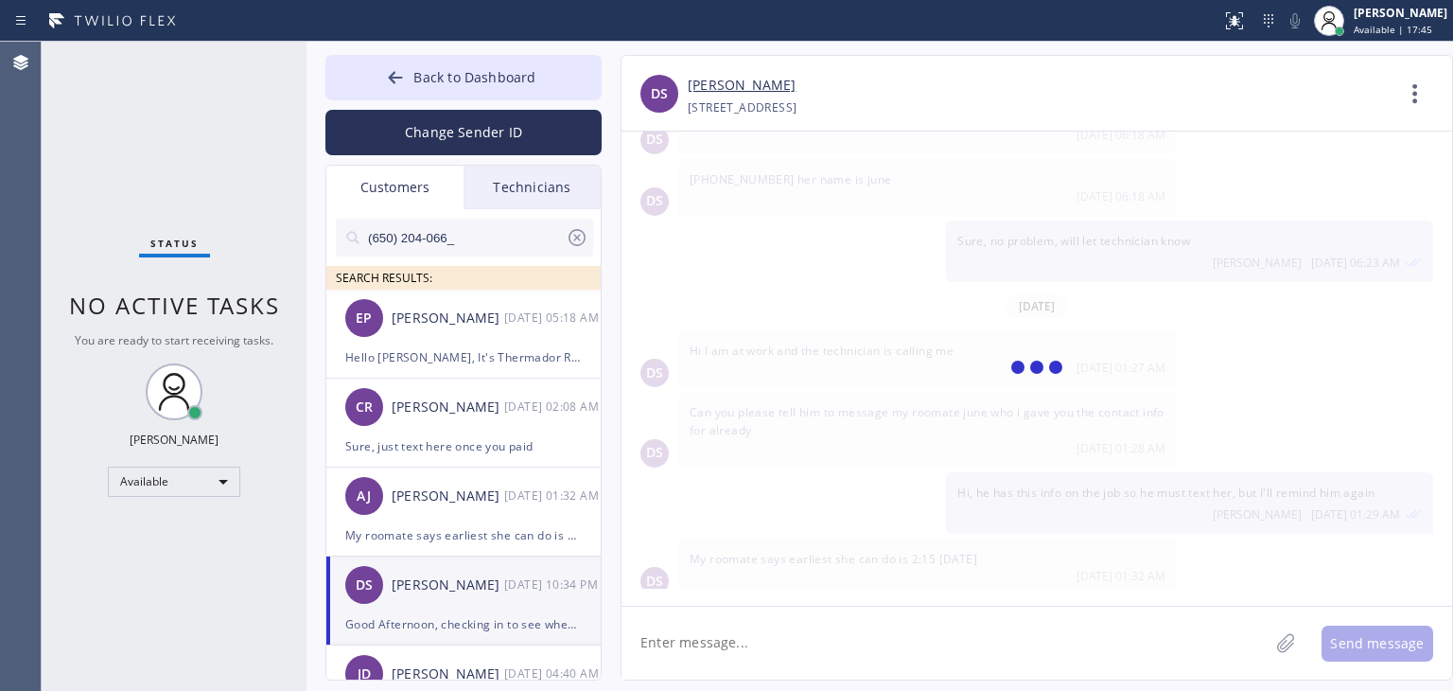
scroll to position [0, 0]
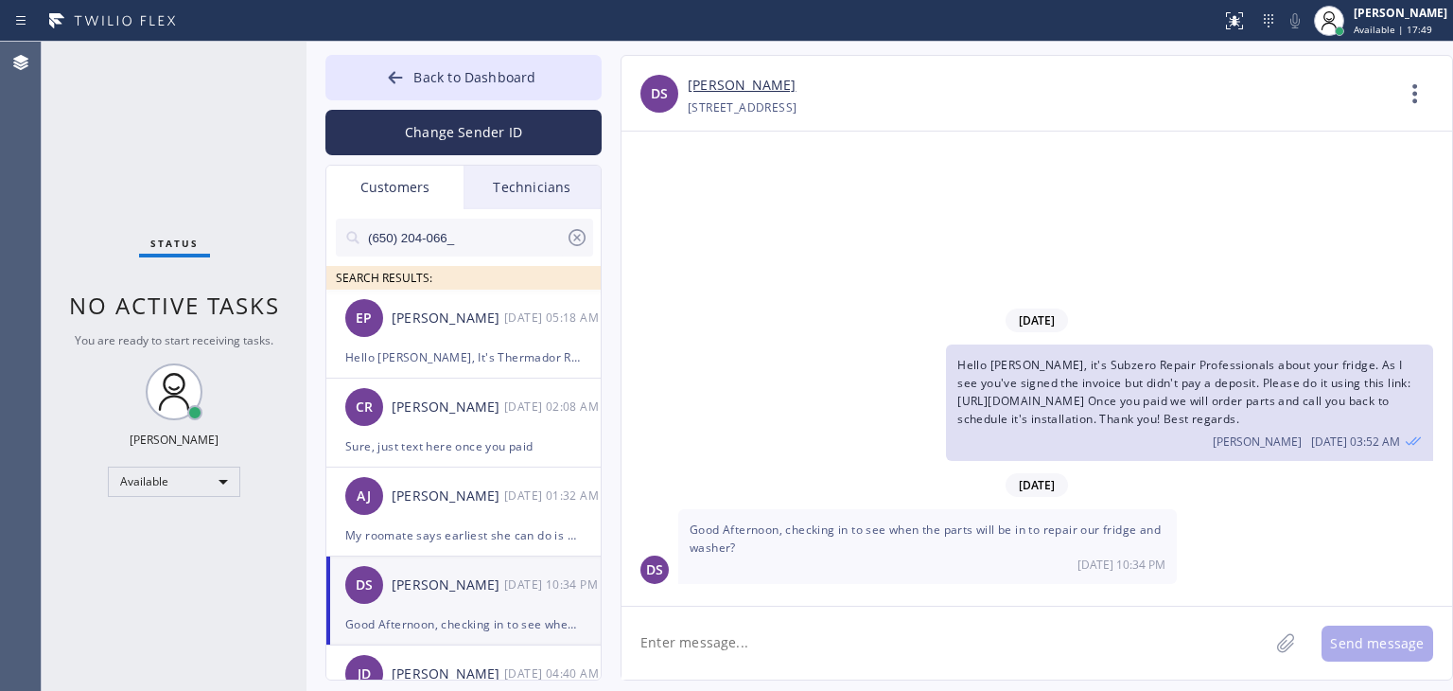
click at [757, 82] on link "Dave Sitkowski" at bounding box center [742, 86] width 108 height 22
